Goal: Task Accomplishment & Management: Use online tool/utility

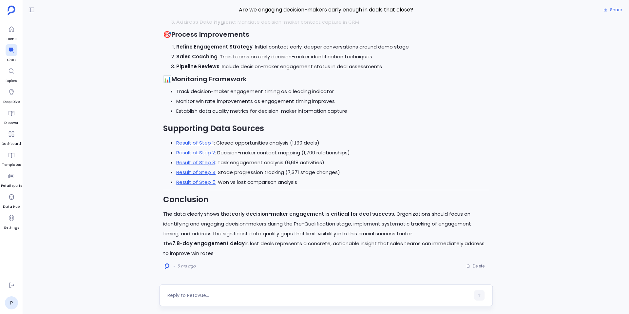
click at [195, 296] on textarea at bounding box center [318, 295] width 303 height 7
type textarea "Create a report for above analysis"
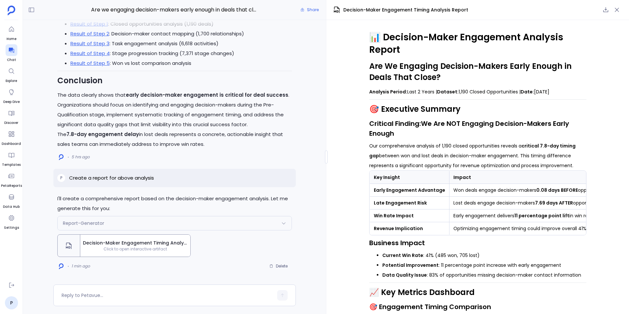
scroll to position [1631, 0]
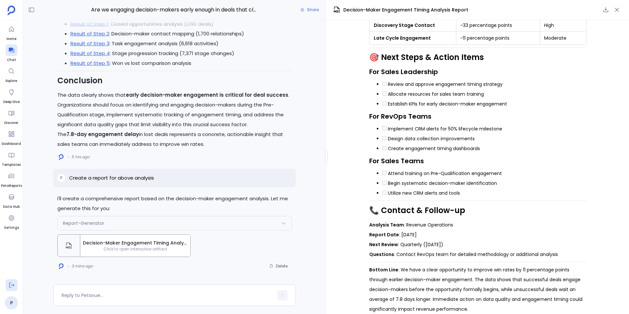
click at [10, 284] on icon at bounding box center [11, 285] width 7 height 7
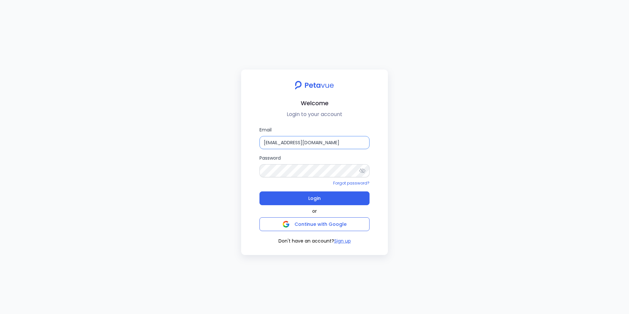
click at [321, 144] on input "support_eval_ts@petavue.com" at bounding box center [314, 142] width 110 height 13
type input "support+regie@petavue.com"
click at [332, 205] on div "or Continue with Google" at bounding box center [314, 218] width 110 height 26
click at [330, 197] on button "Login" at bounding box center [314, 198] width 110 height 14
